Goal: Information Seeking & Learning: Check status

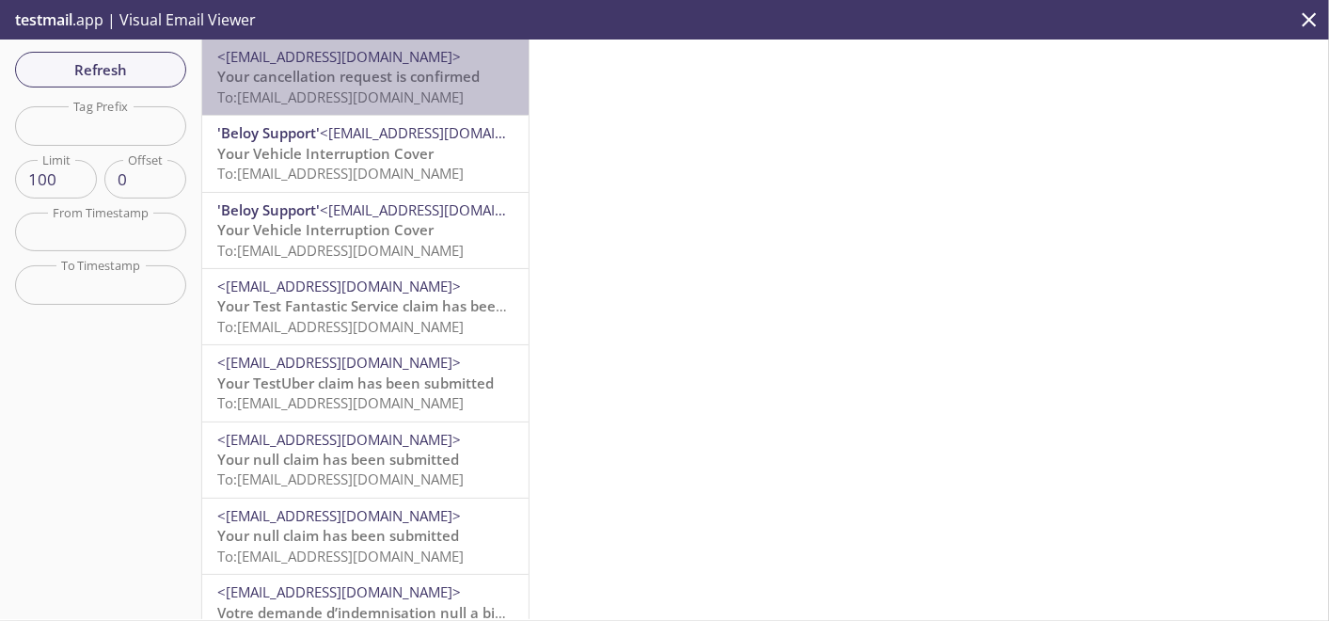
click at [375, 109] on div "<supportdemo@beloy.me> Your cancellation request is confirmed To: kqy9w.meena28…" at bounding box center [365, 76] width 326 height 75
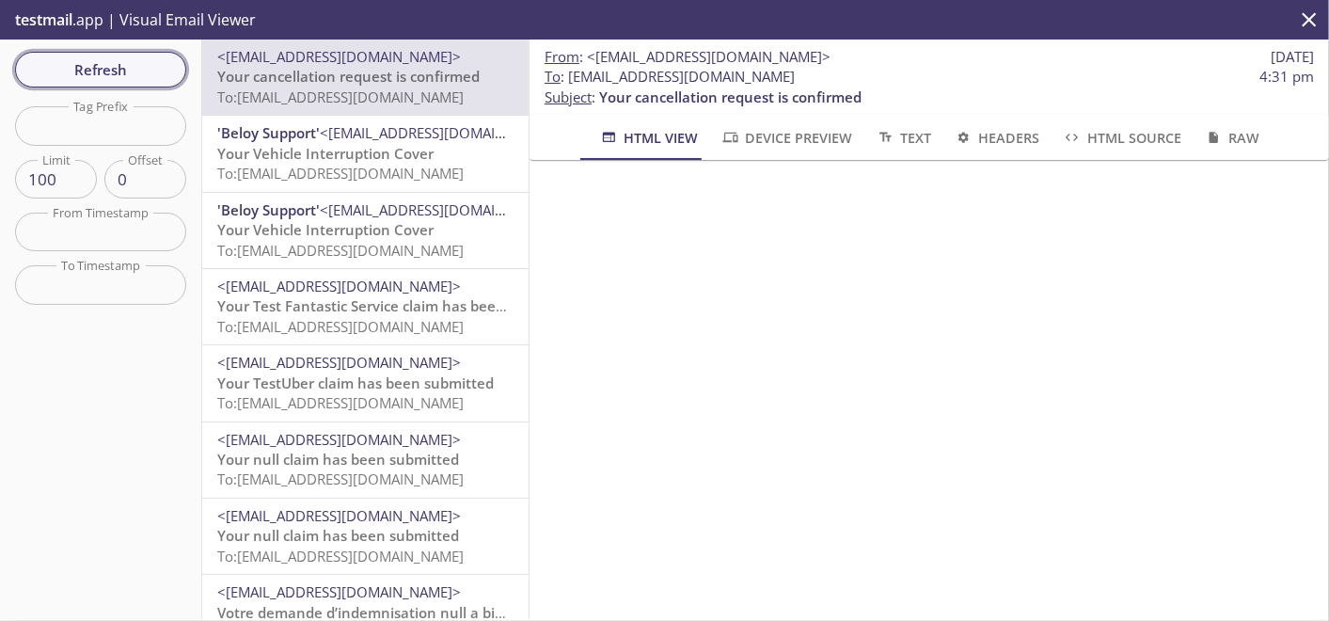
click at [167, 66] on span "Refresh" at bounding box center [100, 69] width 141 height 24
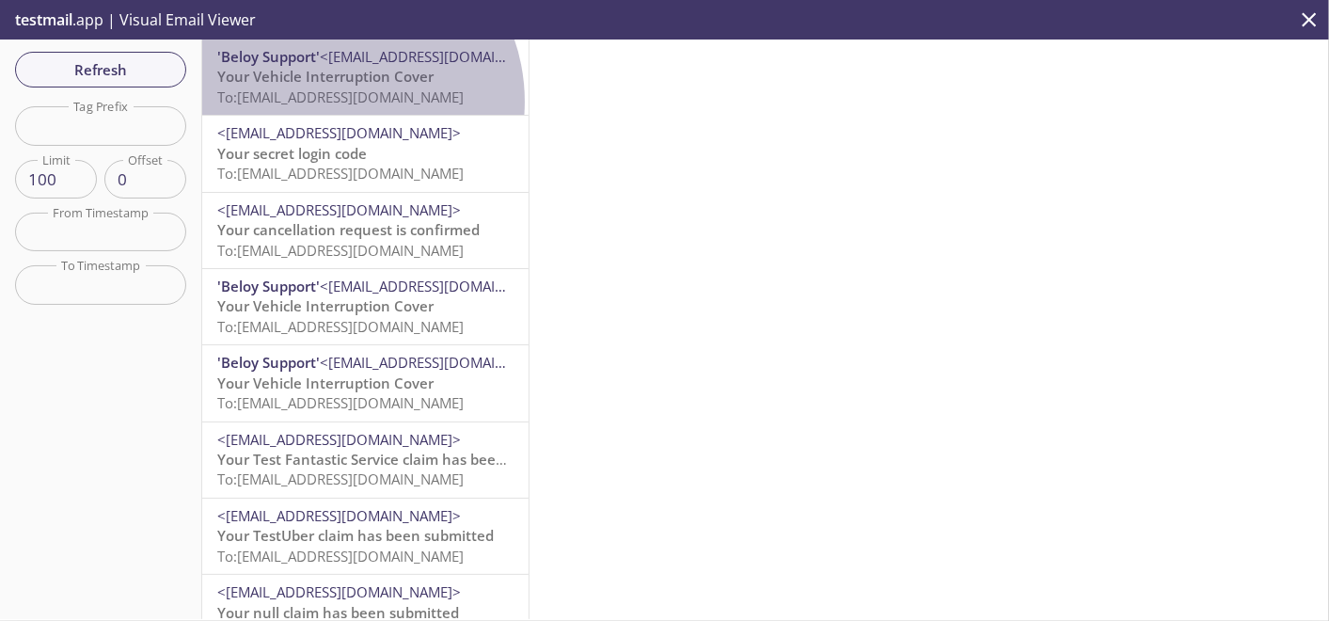
click at [336, 102] on span "To: kqy9w.meena28oct24b9115bsf3meena2@inbox.testmail.app" at bounding box center [340, 96] width 246 height 19
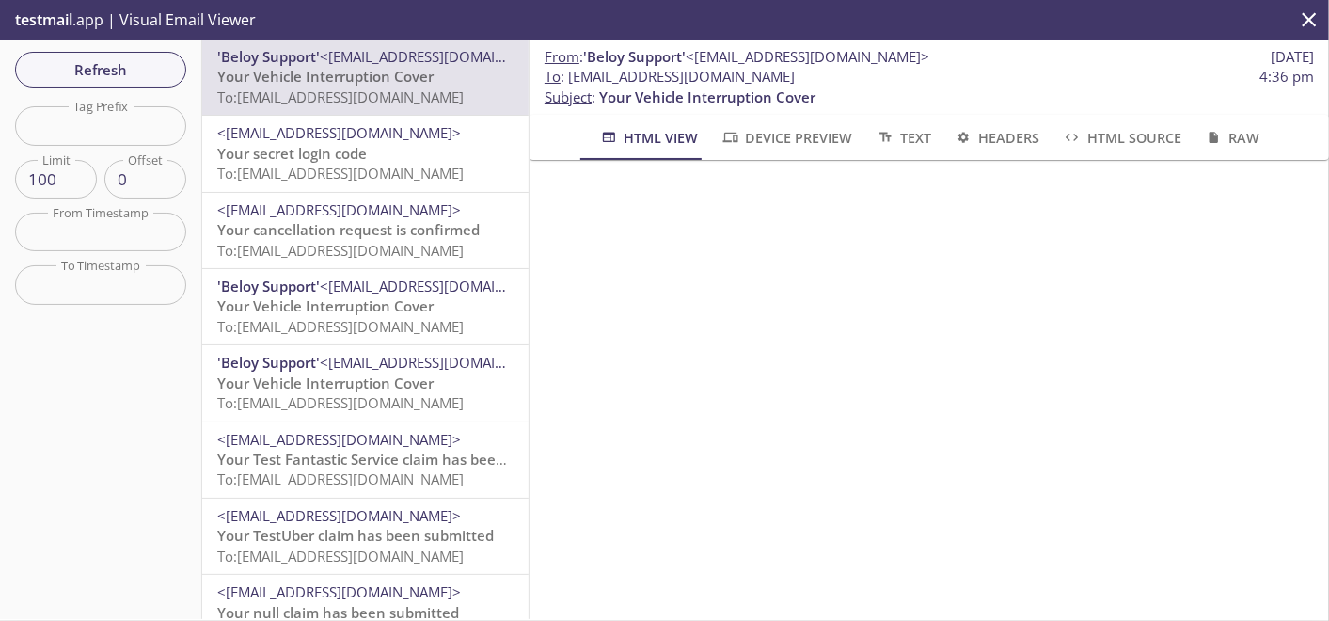
scroll to position [1566, 0]
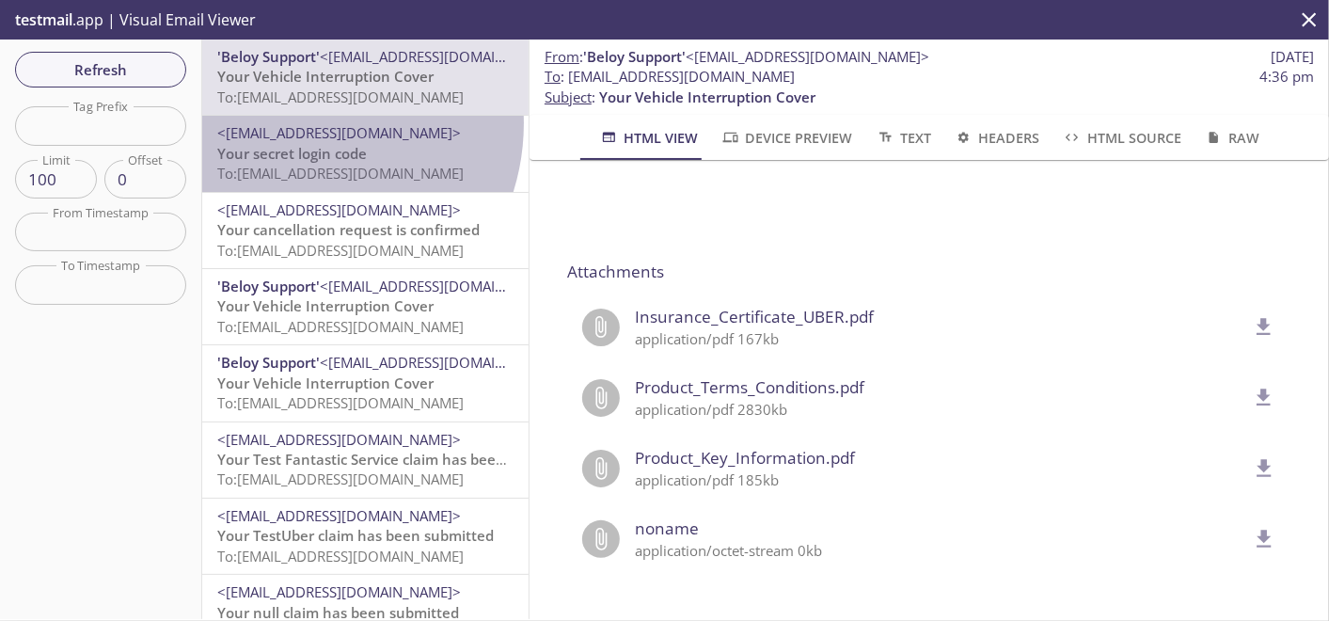
click at [293, 123] on span "<[EMAIL_ADDRESS][DOMAIN_NAME]>" at bounding box center [339, 132] width 244 height 19
